Goal: Task Accomplishment & Management: Use online tool/utility

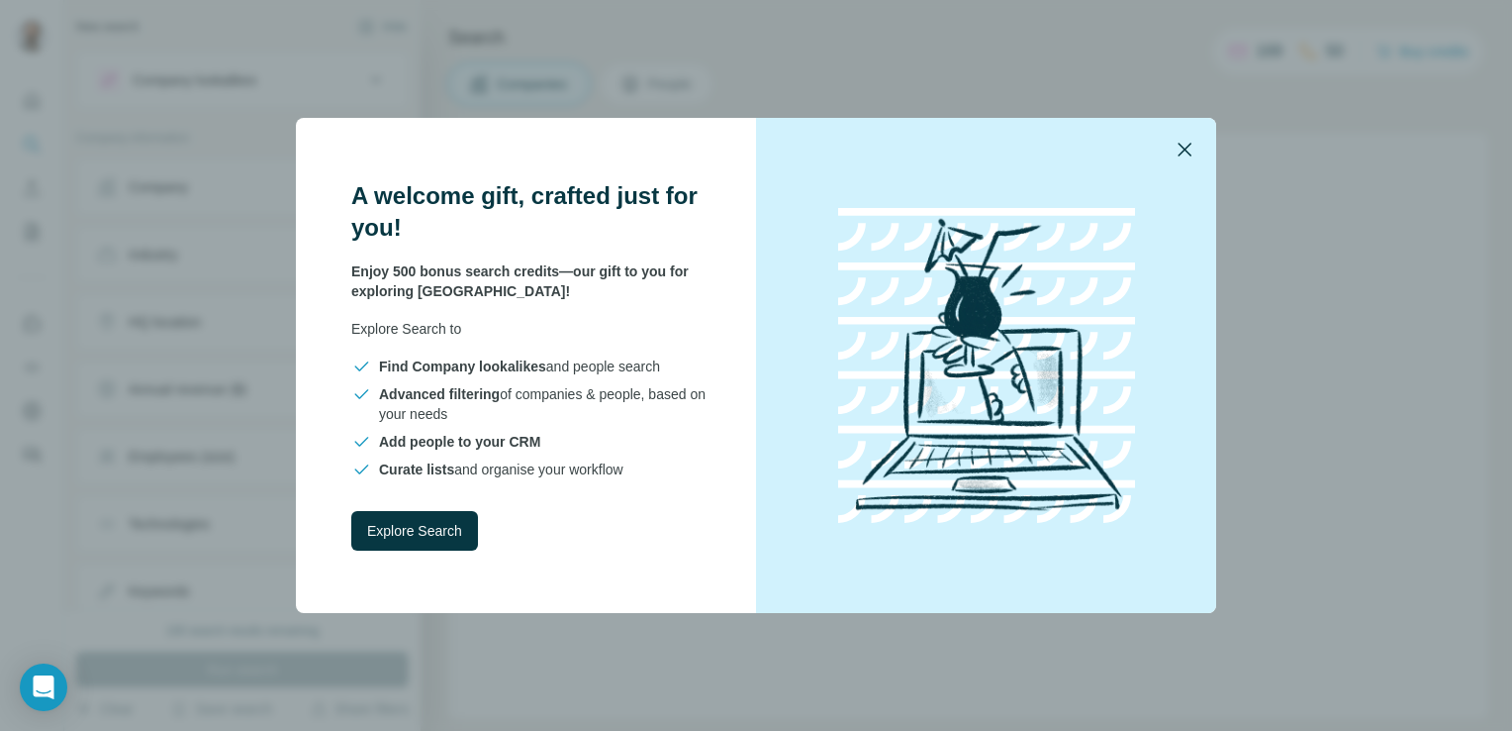
click at [1184, 147] on icon "button" at bounding box center [1185, 150] width 14 height 14
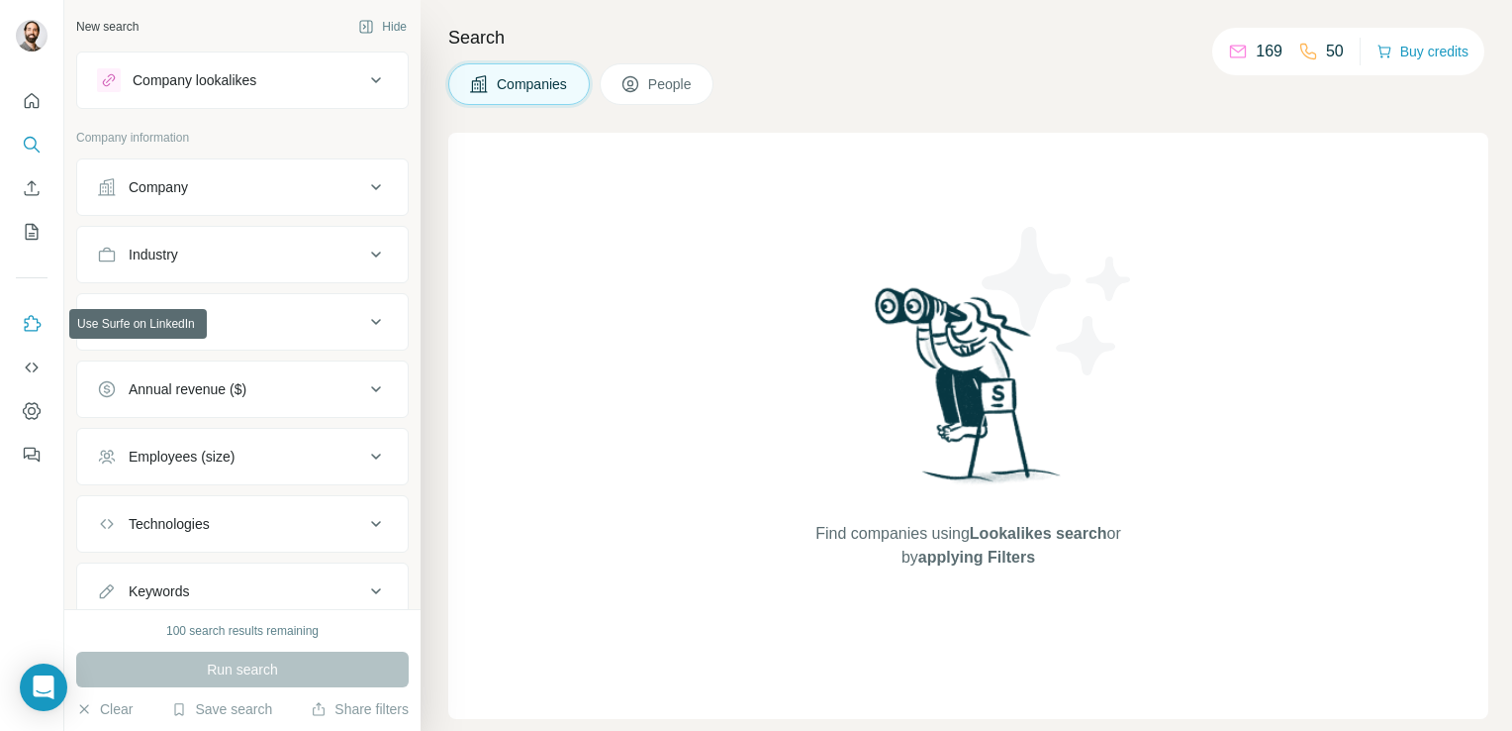
click at [33, 323] on icon "Use Surfe on LinkedIn" at bounding box center [32, 324] width 20 height 20
